Goal: Information Seeking & Learning: Understand process/instructions

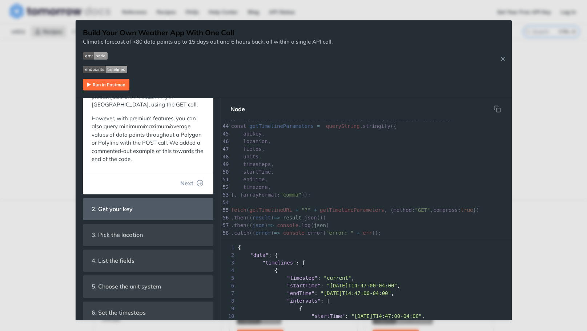
scroll to position [109, 0]
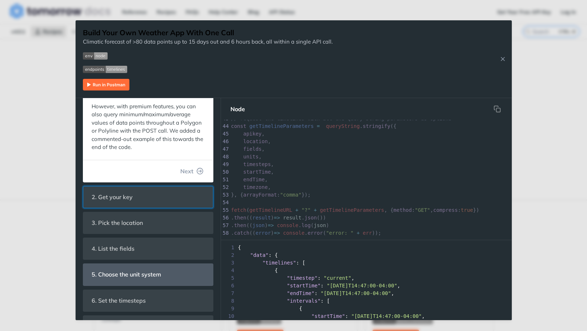
click at [149, 195] on header "2. Get your key" at bounding box center [148, 197] width 130 height 21
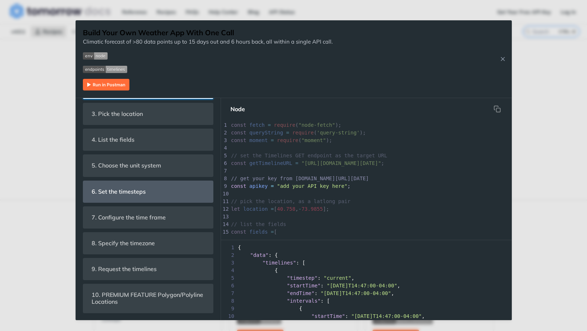
scroll to position [118, 0]
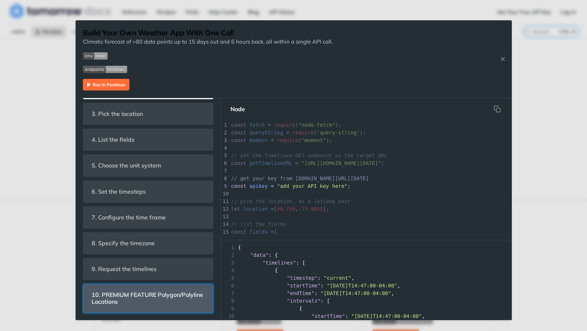
click at [167, 299] on span "10. PREMIUM FEATURE Polygon/Polyline Locations" at bounding box center [148, 298] width 123 height 21
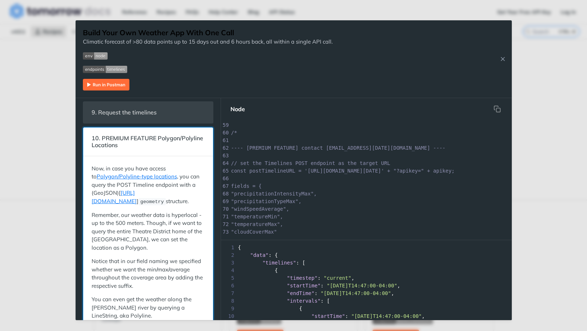
scroll to position [256, 0]
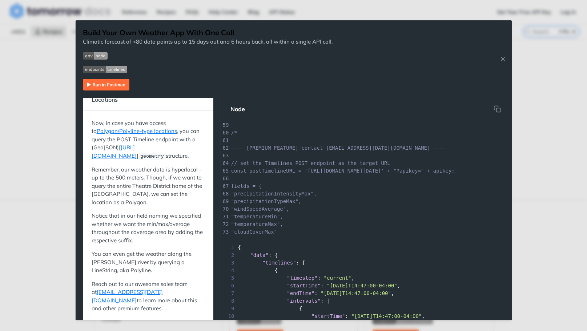
click at [564, 246] on div "Build Your Own Weather App With One Call Climatic forecast of >80 data points u…" at bounding box center [293, 165] width 587 height 331
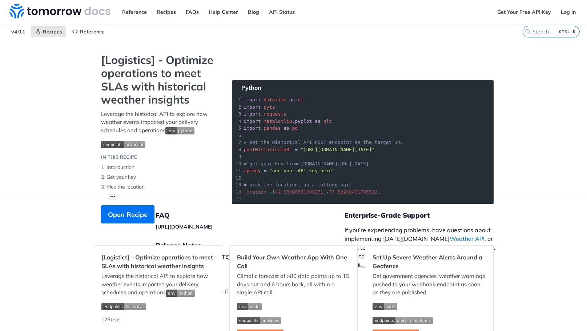
click at [562, 227] on footer "FAQ [URL][DOMAIN_NAME] Release Notes [URL][DOMAIN_NAME][DATE] Legal | Copyright…" at bounding box center [293, 265] width 587 height 131
click at [540, 14] on link "Get Your Free API Key" at bounding box center [525, 12] width 62 height 11
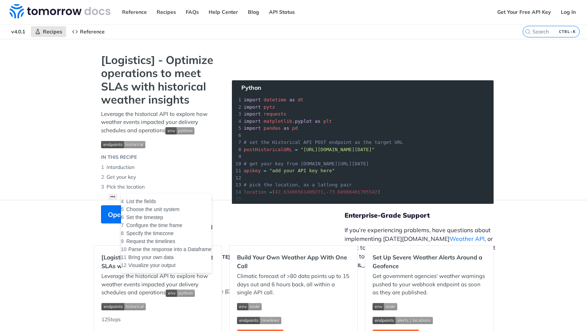
click at [111, 194] on button "••• List the fields Choose the unit system Set the timestep Configure the time …" at bounding box center [112, 197] width 9 height 6
